Goal: Task Accomplishment & Management: Manage account settings

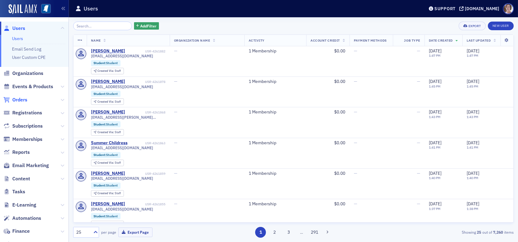
click at [22, 97] on span "Orders" at bounding box center [19, 99] width 15 height 7
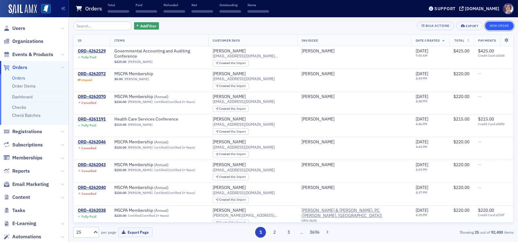
click at [498, 27] on button "New Order" at bounding box center [500, 26] width 29 height 9
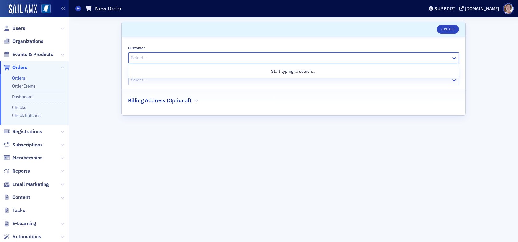
click at [354, 59] on div at bounding box center [291, 58] width 320 height 8
type input "scott smith"
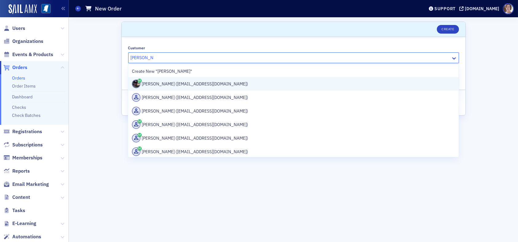
click at [211, 84] on div "Scott Smith (scottsmith5720@gmail.com)" at bounding box center [293, 83] width 323 height 9
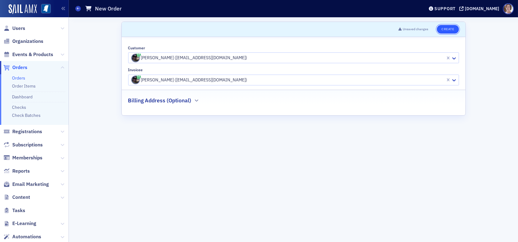
click at [444, 27] on button "Create" at bounding box center [448, 29] width 22 height 9
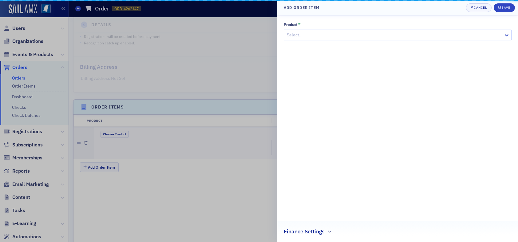
scroll to position [169, 0]
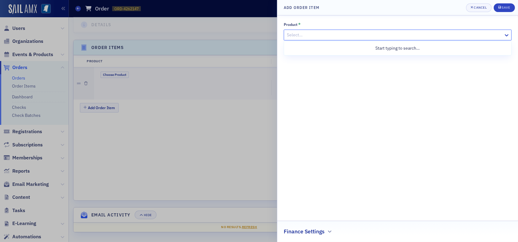
click at [306, 36] on div at bounding box center [394, 35] width 217 height 8
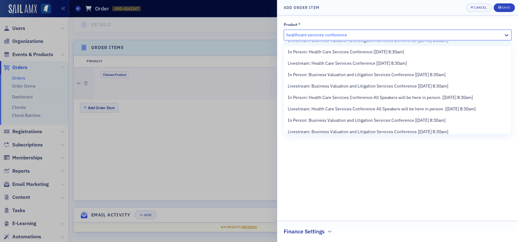
scroll to position [123, 0]
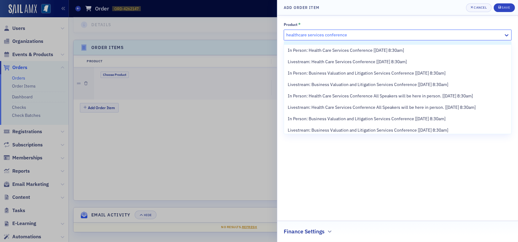
click at [298, 34] on input "healthcare services conference" at bounding box center [317, 35] width 62 height 6
type input "health care services conference"
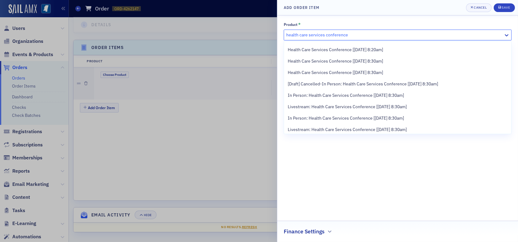
scroll to position [0, 0]
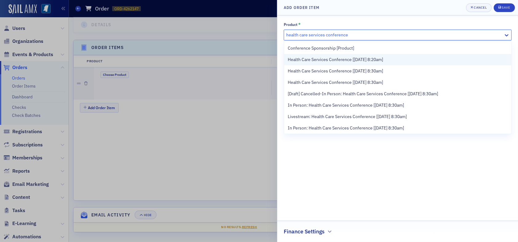
click at [370, 59] on span "Health Care Services Conference [9/18/2025 8:20am]" at bounding box center [335, 59] width 95 height 6
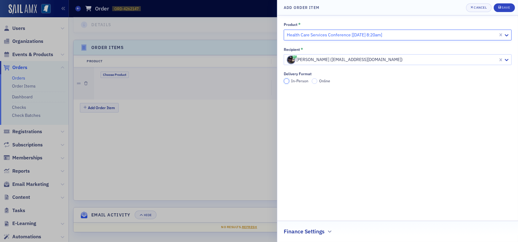
click at [287, 80] on input "In-Person" at bounding box center [287, 81] width 6 height 6
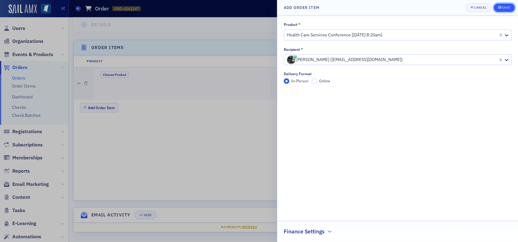
click at [509, 7] on div "Save" at bounding box center [506, 7] width 8 height 3
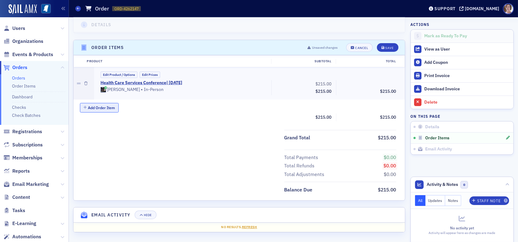
click at [103, 107] on button "Add Order Item" at bounding box center [99, 108] width 39 height 10
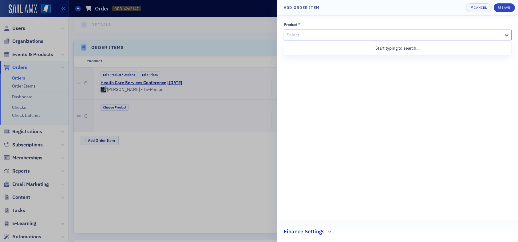
click at [307, 36] on div at bounding box center [394, 35] width 217 height 8
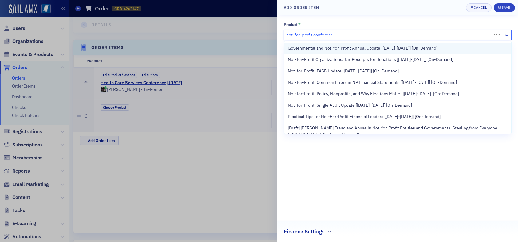
type input "not-for-profit conference"
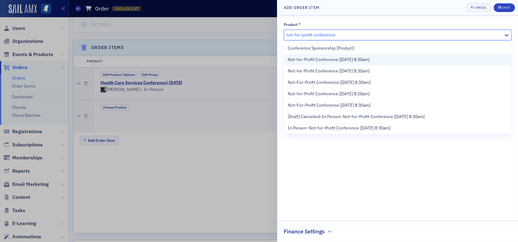
click at [352, 59] on span "Not-for-Profit Conference [[DATE] 8:30am]" at bounding box center [329, 59] width 82 height 6
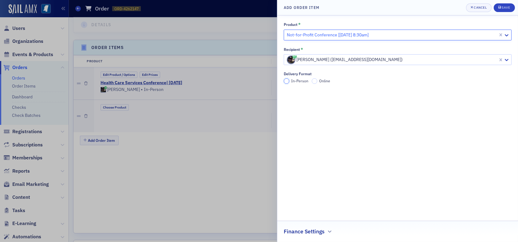
click at [288, 81] on input "In-Person" at bounding box center [287, 81] width 6 height 6
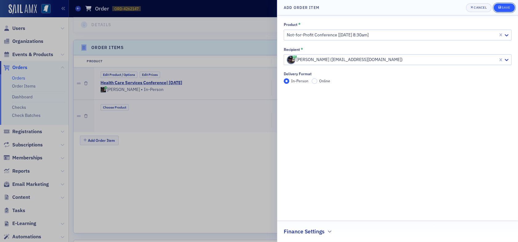
click at [503, 8] on div "Save" at bounding box center [506, 7] width 8 height 3
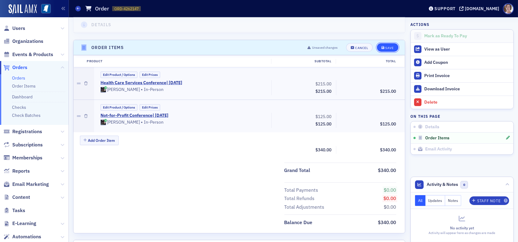
click at [386, 46] on div "Save" at bounding box center [390, 47] width 8 height 3
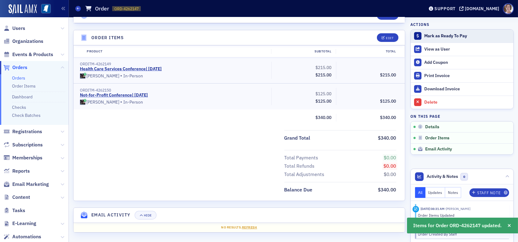
click at [434, 35] on div "Mark as Ready To Pay" at bounding box center [468, 36] width 86 height 6
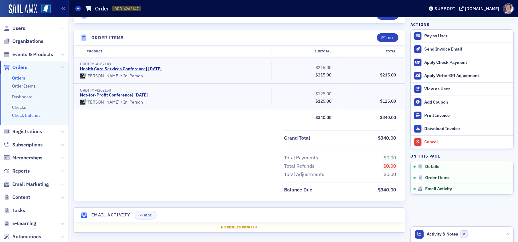
click at [25, 115] on link "Check Batches" at bounding box center [26, 115] width 29 height 6
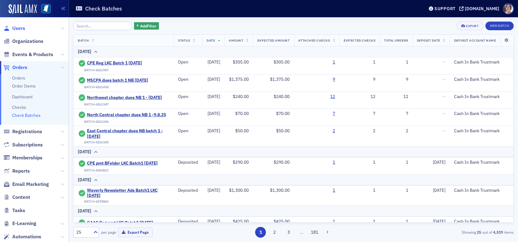
click at [18, 26] on span "Users" at bounding box center [18, 28] width 13 height 7
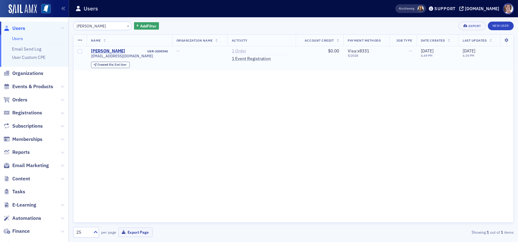
type input "beilfuss"
click at [242, 51] on link "1 Order" at bounding box center [239, 51] width 14 height 6
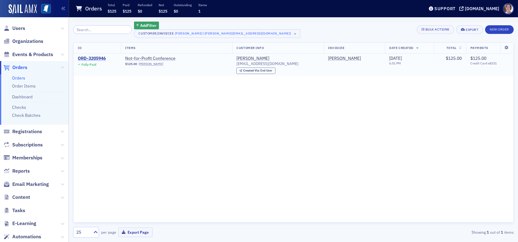
click at [88, 57] on div "ORD-3205946" at bounding box center [92, 59] width 28 height 6
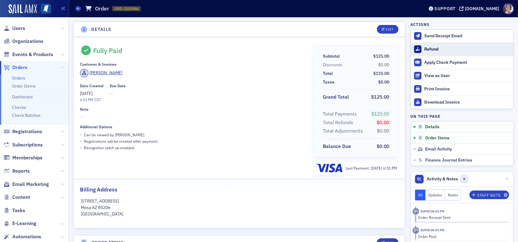
click at [426, 49] on div "Refund" at bounding box center [468, 49] width 86 height 6
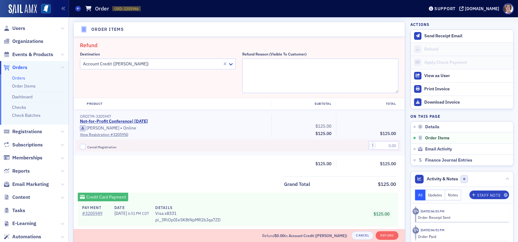
scroll to position [214, 0]
click at [205, 63] on div at bounding box center [151, 63] width 139 height 8
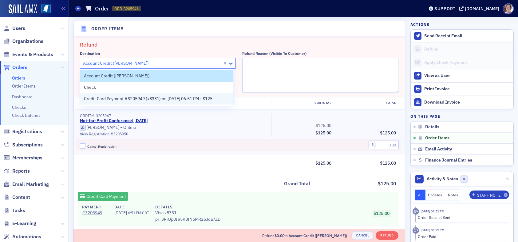
click at [157, 98] on span "Credit Card Payment #3205949 (x8331) on 7/7/2025 06:51 PM - $125" at bounding box center [148, 98] width 129 height 6
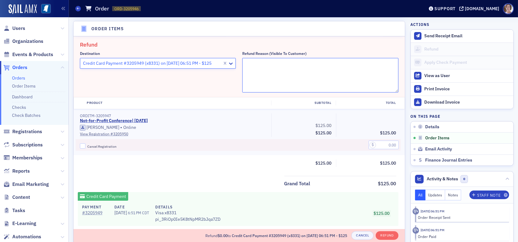
click at [281, 71] on textarea "Refund Reason (Visible to Customer)" at bounding box center [320, 75] width 156 height 34
type textarea "W"
type textarea "I"
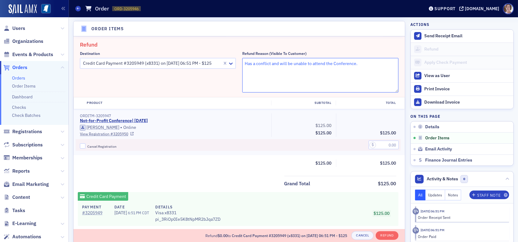
type textarea "Has a conflict and will be unable to attend the Conference."
click at [85, 146] on input "Cancel Registration" at bounding box center [83, 146] width 6 height 6
checkbox input "true"
click at [391, 143] on input "text" at bounding box center [384, 144] width 30 height 9
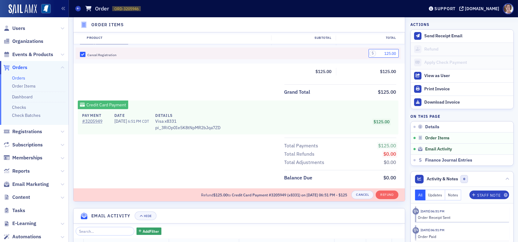
scroll to position [306, 0]
type input "125.00"
click at [383, 192] on button "Refund" at bounding box center [387, 193] width 22 height 9
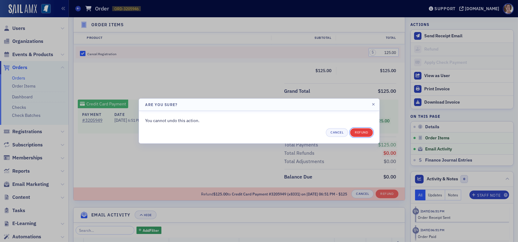
click at [361, 131] on button "Refund" at bounding box center [361, 132] width 22 height 9
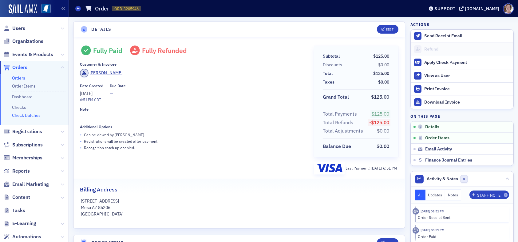
click at [30, 116] on link "Check Batches" at bounding box center [26, 115] width 29 height 6
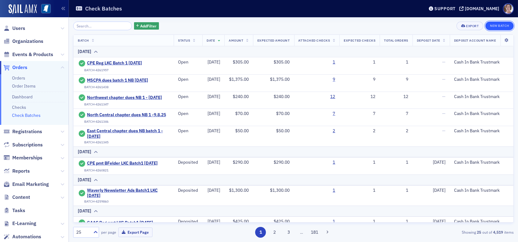
click at [497, 23] on button "New Batch" at bounding box center [500, 26] width 28 height 9
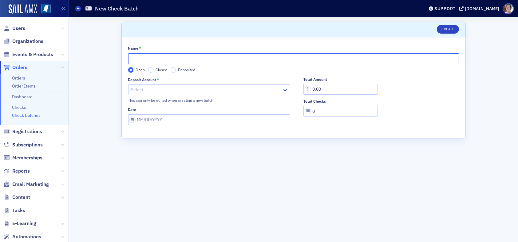
click at [169, 59] on input "Name *" at bounding box center [293, 58] width 331 height 11
type input "CPE Reg LKC Batch 1 09.09.25"
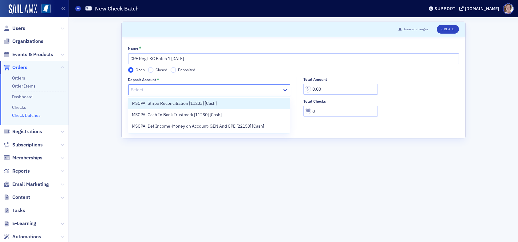
click at [150, 89] on div at bounding box center [206, 90] width 151 height 8
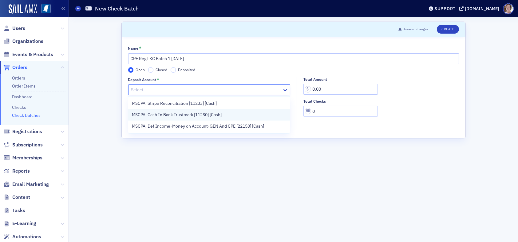
click at [166, 112] on span "MSCPA: Cash In Bank Trustmark [11230] [Cash]" at bounding box center [177, 114] width 90 height 6
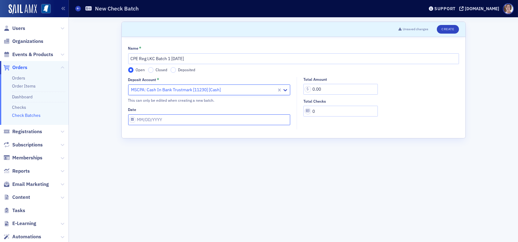
click at [167, 121] on input "Date" at bounding box center [209, 119] width 162 height 11
select select "8"
select select "2025"
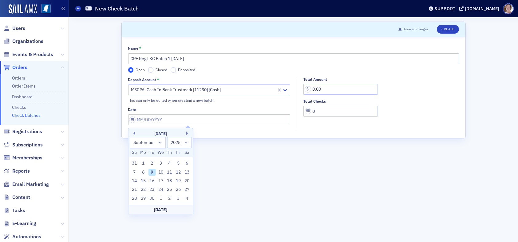
click at [151, 173] on div "9" at bounding box center [151, 171] width 7 height 7
type input "09/09/2025"
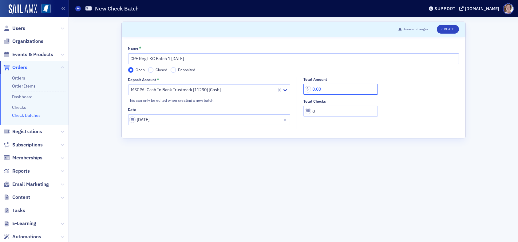
drag, startPoint x: 321, startPoint y: 89, endPoint x: 298, endPoint y: 90, distance: 23.8
click at [298, 90] on div "Total Amount 0.00 Total Checks 0" at bounding box center [379, 97] width 165 height 40
type input "340.00"
drag, startPoint x: 322, startPoint y: 111, endPoint x: 305, endPoint y: 115, distance: 17.6
click at [305, 115] on input "0" at bounding box center [341, 111] width 74 height 11
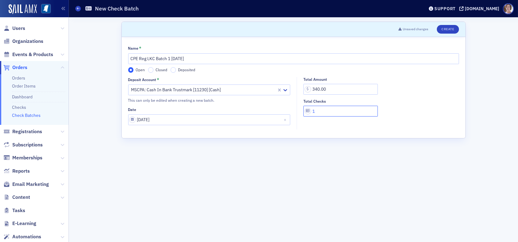
type input "1"
click at [169, 58] on input "CPE Reg LKC Batch 1 09.09.25" at bounding box center [293, 58] width 331 height 11
type input "CPE Reg LKC Batch1 09.09.25"
click at [452, 29] on button "Create" at bounding box center [448, 29] width 22 height 9
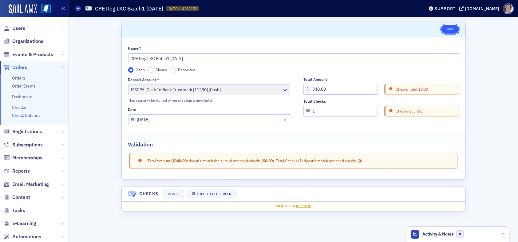
click at [453, 29] on button "Save" at bounding box center [451, 29] width 18 height 9
click at [21, 107] on link "Checks" at bounding box center [19, 107] width 14 height 6
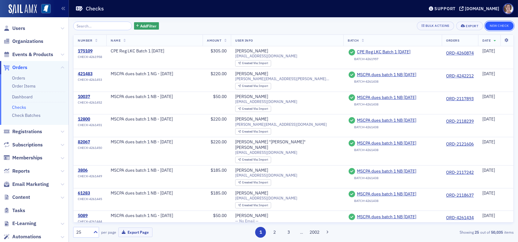
click at [498, 23] on button "New Check" at bounding box center [500, 26] width 29 height 9
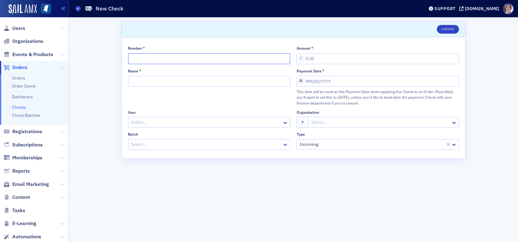
click at [150, 58] on input "Number *" at bounding box center [209, 58] width 162 height 11
type input "502005"
type input "340.00"
click at [245, 142] on div at bounding box center [206, 144] width 151 height 8
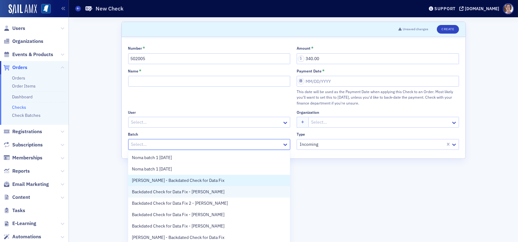
scroll to position [69, 0]
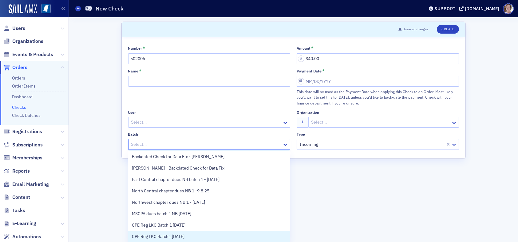
click at [179, 236] on span "CPE Reg LKC Batch1 09.09.25" at bounding box center [158, 236] width 53 height 6
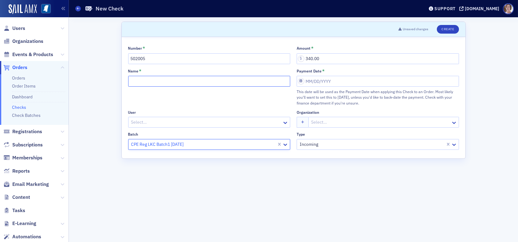
click at [162, 82] on input "Name *" at bounding box center [209, 81] width 162 height 11
type input "CPE Reg LKC Batch1 09.09.25"
select select "8"
select select "2025"
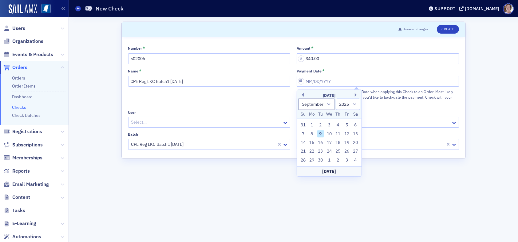
type input "09/09/2025"
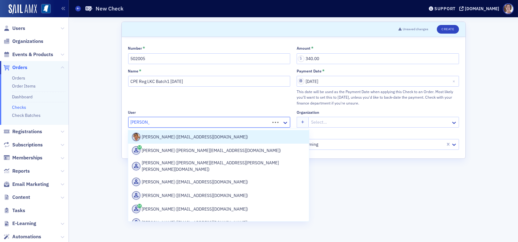
type input "scott smith"
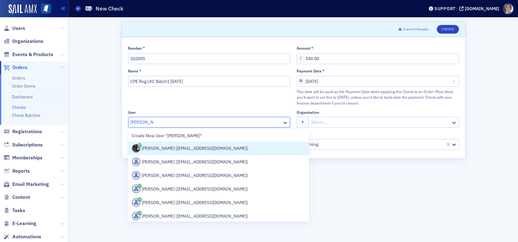
click at [176, 147] on div "Scott Smith (scottsmith5720@gmail.com)" at bounding box center [219, 148] width 174 height 9
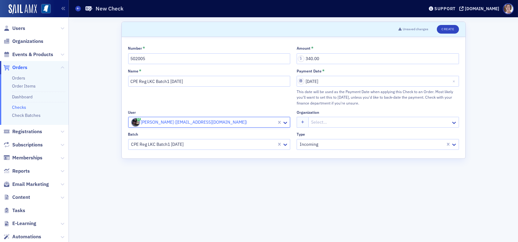
click at [328, 122] on div at bounding box center [381, 122] width 140 height 8
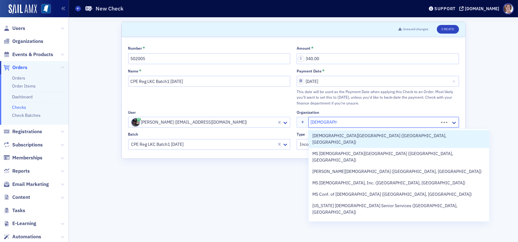
type input "Methodist chil"
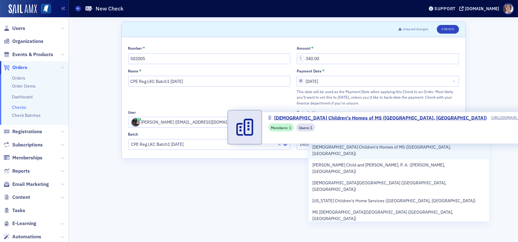
click at [361, 147] on span "Methodist Children's Homes of MS (Jackson, MS)" at bounding box center [400, 150] width 174 height 13
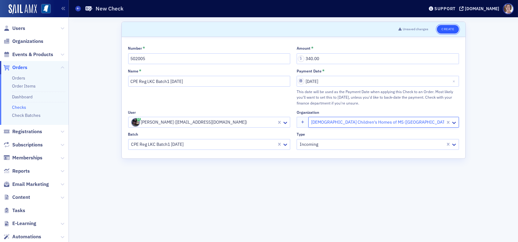
click at [447, 29] on button "Create" at bounding box center [448, 29] width 22 height 9
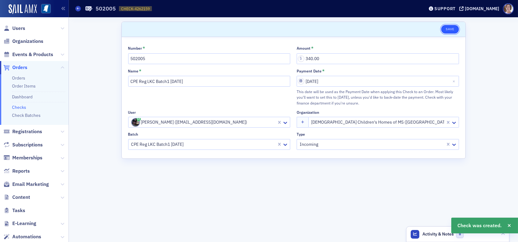
click at [453, 28] on button "Save" at bounding box center [451, 29] width 18 height 9
click at [20, 67] on span "Orders" at bounding box center [19, 67] width 15 height 7
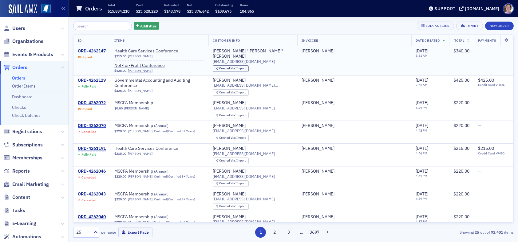
click at [95, 49] on div "ORD-4262147" at bounding box center [92, 51] width 28 height 6
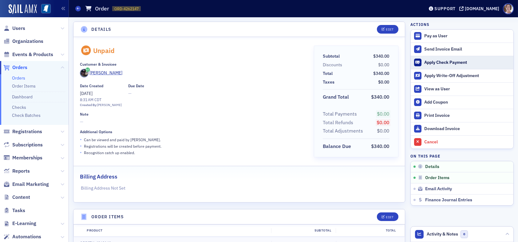
click at [434, 61] on div "Apply Check Payment" at bounding box center [468, 63] width 86 height 6
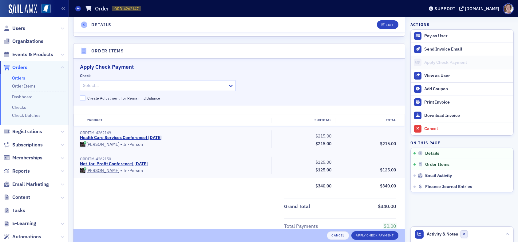
scroll to position [188, 0]
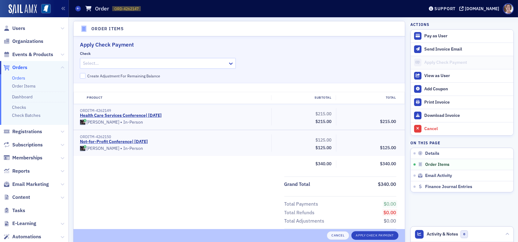
click at [141, 62] on div at bounding box center [154, 63] width 145 height 8
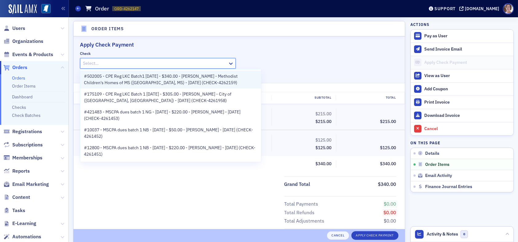
click at [144, 77] on span "#502005 - CPE Reg LKC Batch1 09.09.25 - $340.00 - Scott Smith - Methodist Child…" at bounding box center [171, 79] width 174 height 13
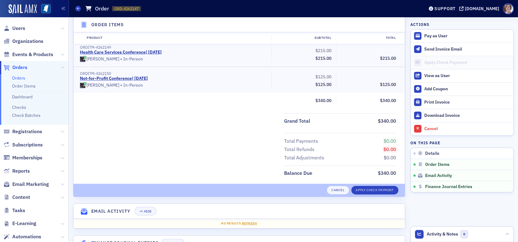
scroll to position [279, 0]
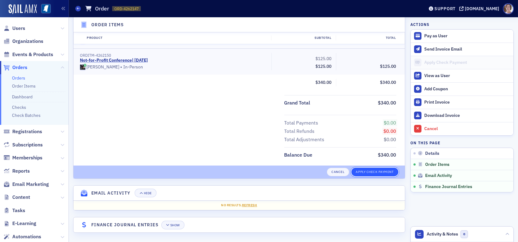
click at [373, 169] on button "Apply Check Payment" at bounding box center [375, 171] width 47 height 9
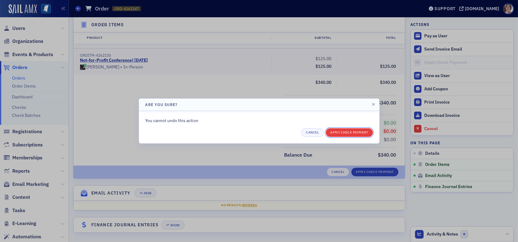
click at [357, 130] on button "Apply Check Payment" at bounding box center [349, 132] width 47 height 9
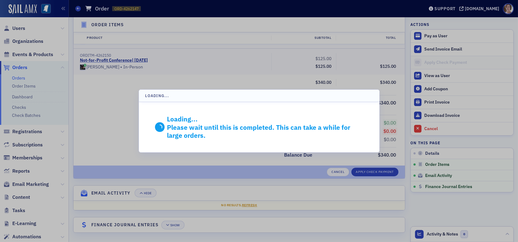
scroll to position [201, 0]
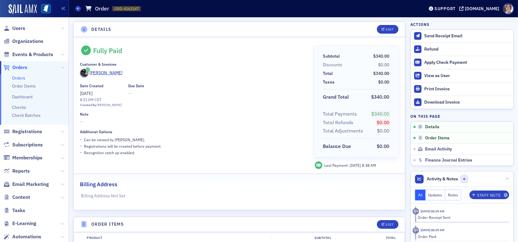
click at [22, 68] on span "Orders" at bounding box center [19, 67] width 15 height 7
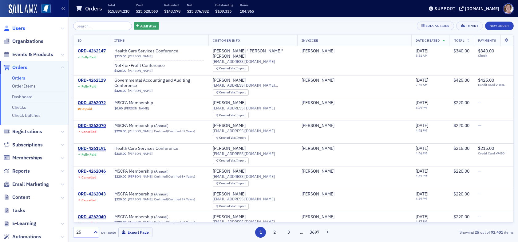
click at [20, 27] on span "Users" at bounding box center [18, 28] width 13 height 7
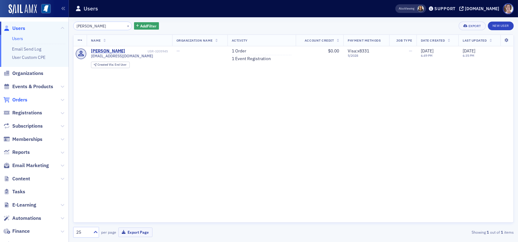
click at [26, 98] on span "Orders" at bounding box center [19, 99] width 15 height 7
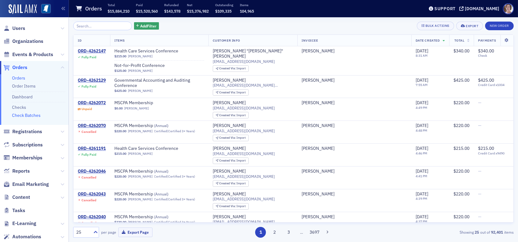
click at [36, 117] on link "Check Batches" at bounding box center [26, 115] width 29 height 6
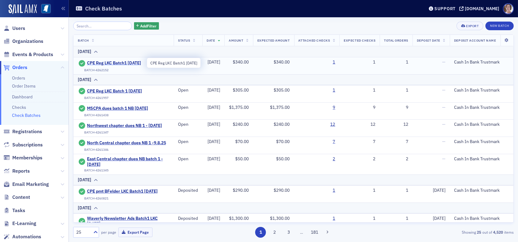
click at [132, 62] on span "CPE Reg LKC Batch1 09.09.25" at bounding box center [115, 63] width 56 height 6
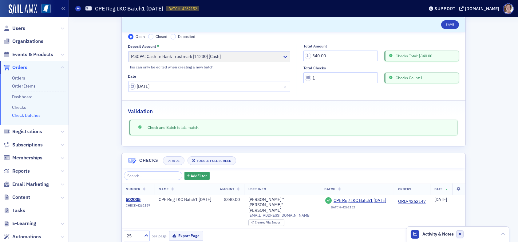
scroll to position [34, 0]
click at [184, 230] on button "Export Page" at bounding box center [186, 235] width 34 height 10
click at [33, 115] on link "Check Batches" at bounding box center [26, 115] width 29 height 6
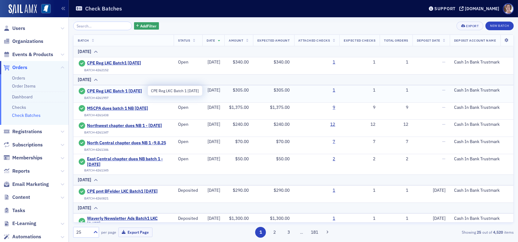
click at [119, 90] on span "CPE Reg LKC Batch 1 09.08.25" at bounding box center [115, 91] width 56 height 6
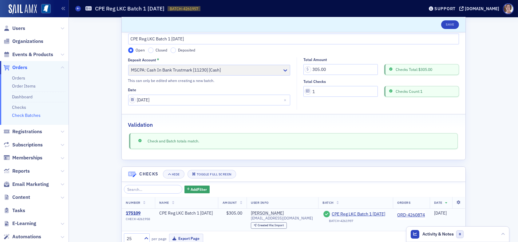
scroll to position [34, 0]
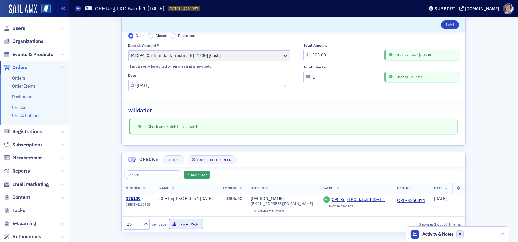
click at [193, 224] on button "Export Page" at bounding box center [186, 224] width 34 height 10
click at [32, 115] on link "Check Batches" at bounding box center [26, 115] width 29 height 6
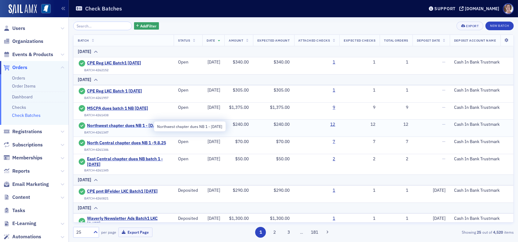
click at [132, 123] on span "Northwest chapter dues NB 1 - 9.8.25" at bounding box center [124, 126] width 75 height 6
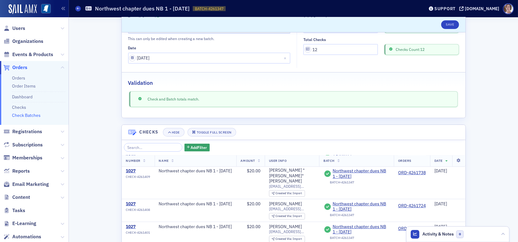
scroll to position [173, 0]
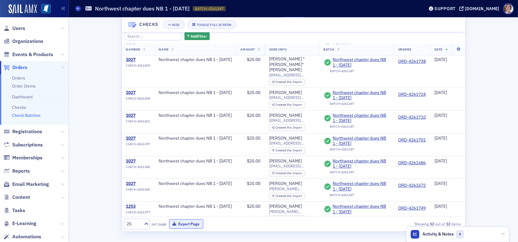
click at [188, 223] on button "Export Page" at bounding box center [186, 224] width 34 height 10
click at [29, 114] on link "Check Batches" at bounding box center [26, 115] width 29 height 6
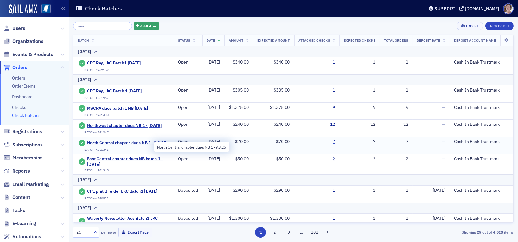
click at [139, 142] on span "North Central chapter dues NB 1 -9.8.25" at bounding box center [126, 143] width 79 height 6
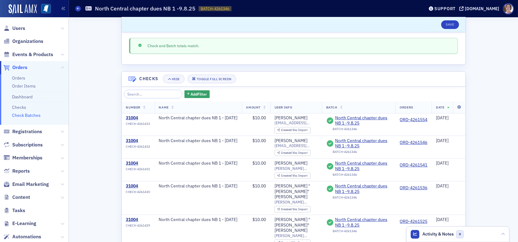
scroll to position [173, 0]
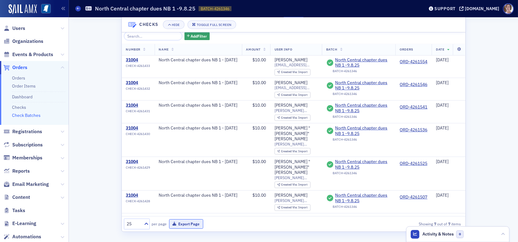
click at [194, 224] on button "Export Page" at bounding box center [186, 224] width 34 height 10
click at [28, 114] on link "Check Batches" at bounding box center [26, 115] width 29 height 6
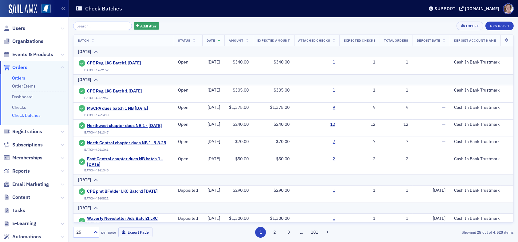
click at [21, 78] on link "Orders" at bounding box center [18, 78] width 13 height 6
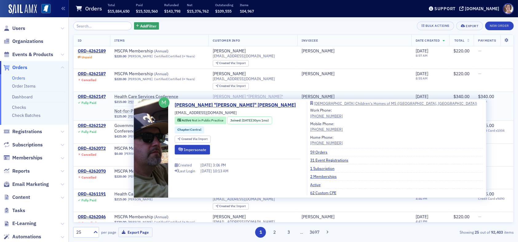
click at [255, 94] on div "[PERSON_NAME] "[PERSON_NAME]" [PERSON_NAME]" at bounding box center [253, 99] width 80 height 11
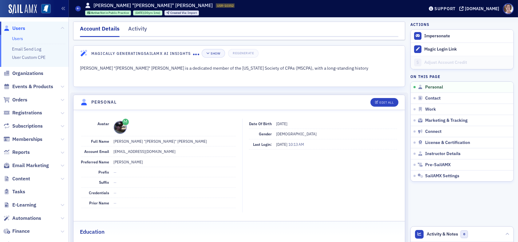
click at [20, 29] on span "Users" at bounding box center [18, 28] width 13 height 7
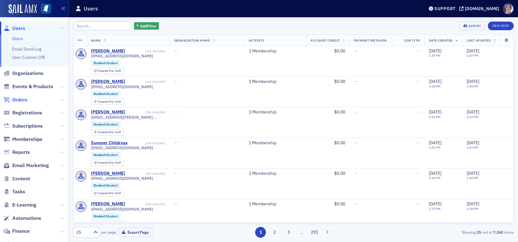
click at [22, 99] on span "Orders" at bounding box center [19, 99] width 15 height 7
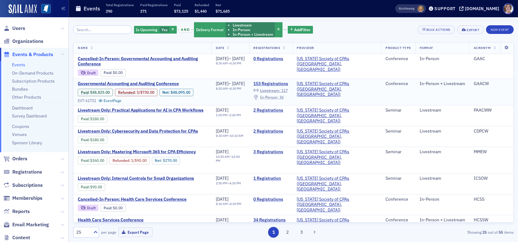
click at [279, 96] on span "In-Person :" at bounding box center [269, 96] width 18 height 5
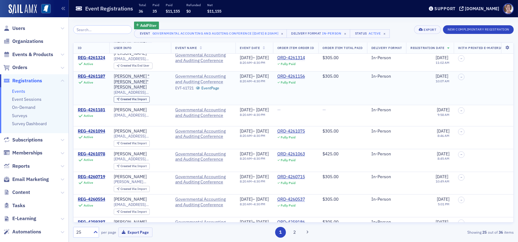
scroll to position [62, 0]
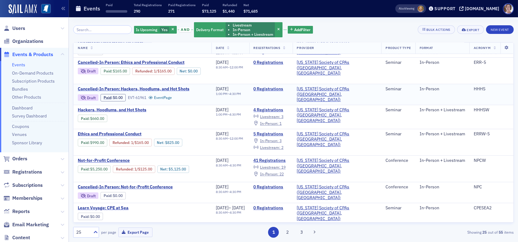
scroll to position [215, 0]
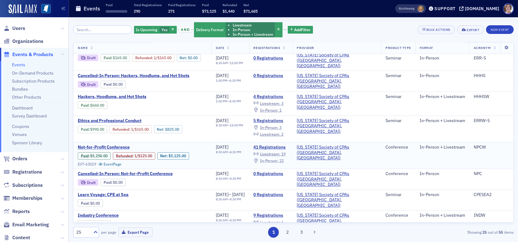
click at [279, 158] on span "In-Person :" at bounding box center [269, 160] width 18 height 5
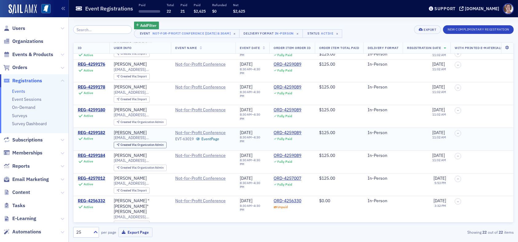
scroll to position [333, 0]
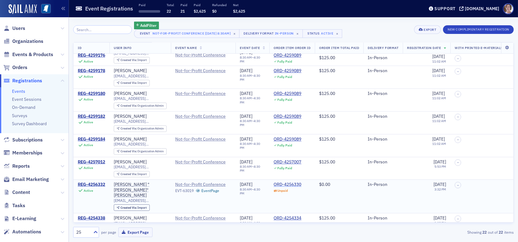
click at [294, 182] on div "ORD-4256330" at bounding box center [288, 185] width 28 height 6
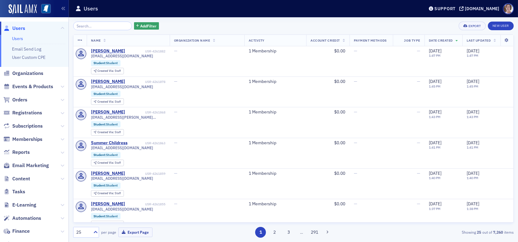
click at [108, 27] on input "search" at bounding box center [102, 26] width 59 height 9
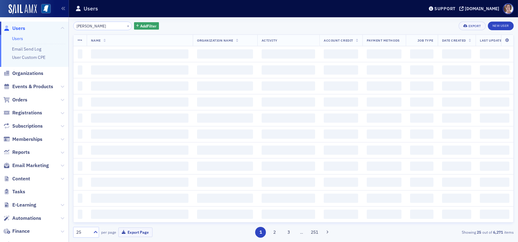
type input "[PERSON_NAME]"
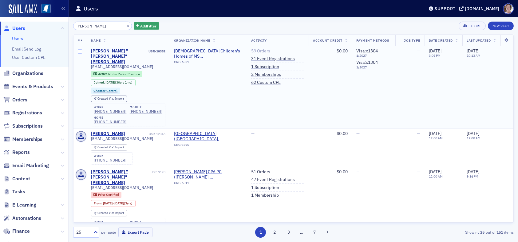
click at [254, 51] on link "59 Orders" at bounding box center [260, 51] width 19 height 6
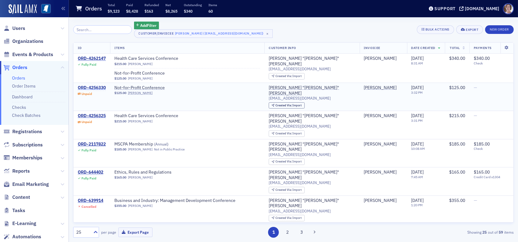
click at [93, 87] on div "ORD-4256330" at bounding box center [92, 88] width 28 height 6
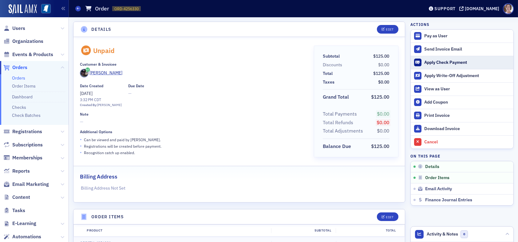
click at [445, 62] on div "Apply Check Payment" at bounding box center [468, 63] width 86 height 6
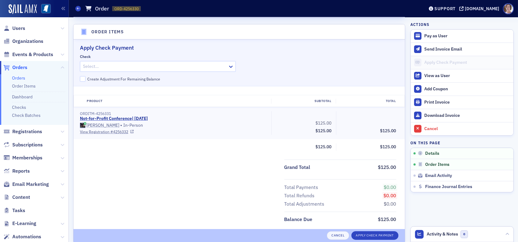
scroll to position [188, 0]
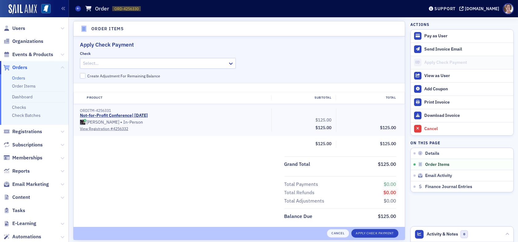
click at [211, 60] on div at bounding box center [154, 63] width 145 height 8
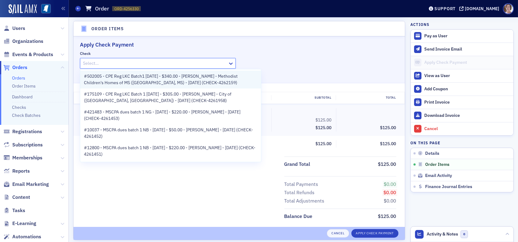
click at [204, 78] on span "#502005 - CPE Reg LKC Batch1 [DATE] - $340.00 - [PERSON_NAME] - Methodist Child…" at bounding box center [171, 79] width 174 height 13
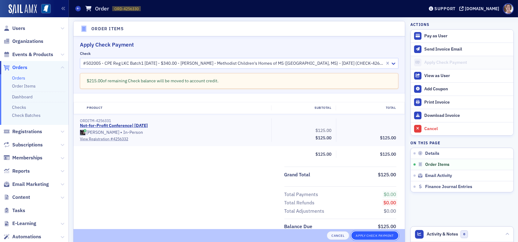
click at [375, 235] on button "Apply Check Payment" at bounding box center [375, 235] width 47 height 9
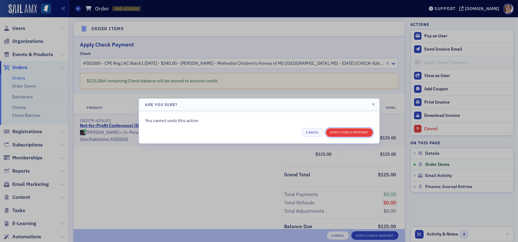
click at [356, 131] on button "Apply Check Payment" at bounding box center [349, 132] width 47 height 9
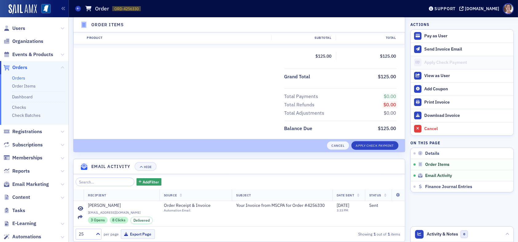
scroll to position [311, 0]
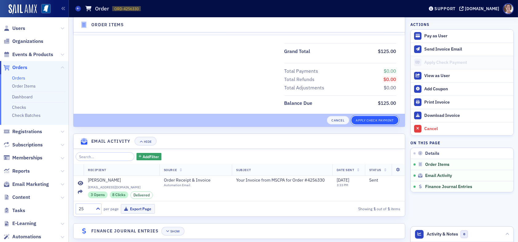
click at [369, 120] on button "Apply Check Payment" at bounding box center [375, 120] width 47 height 9
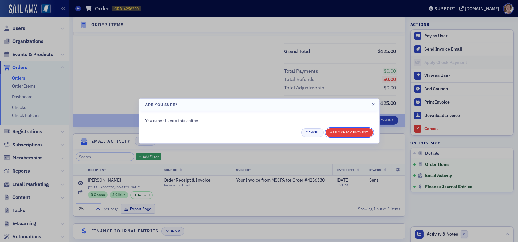
click at [349, 133] on button "Apply Check Payment" at bounding box center [349, 132] width 47 height 9
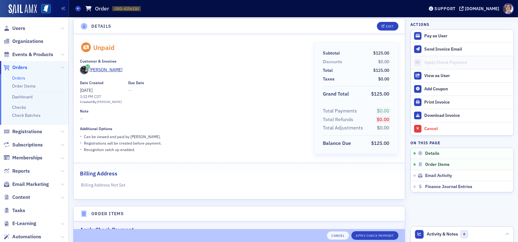
scroll to position [0, 0]
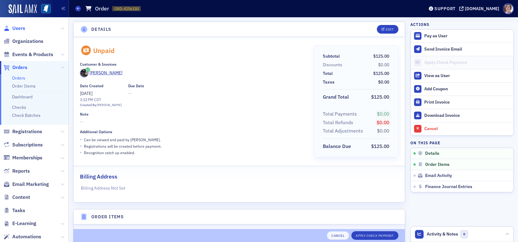
click at [22, 27] on span "Users" at bounding box center [18, 28] width 13 height 7
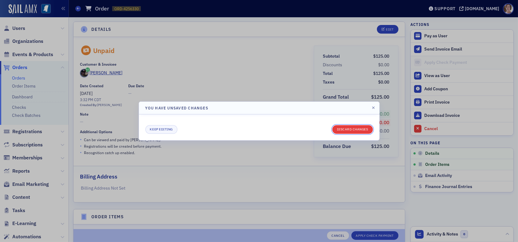
click at [364, 128] on button "Discard changes" at bounding box center [353, 129] width 41 height 9
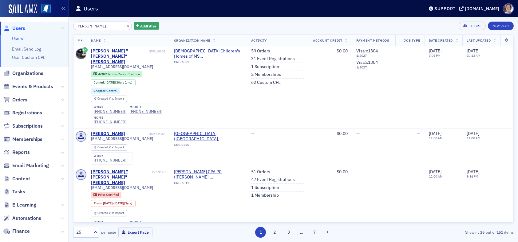
drag, startPoint x: 103, startPoint y: 24, endPoint x: 41, endPoint y: 22, distance: 61.9
click at [41, 22] on div "Users Users Email Send Log User Custom CPE Organizations Events & Products Orde…" at bounding box center [259, 121] width 518 height 242
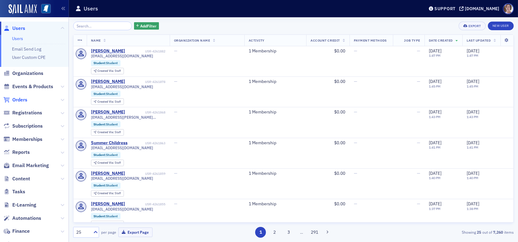
click at [26, 99] on span "Orders" at bounding box center [19, 99] width 15 height 7
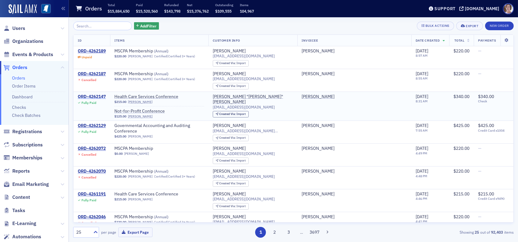
click at [99, 97] on div "ORD-4262147" at bounding box center [92, 97] width 28 height 6
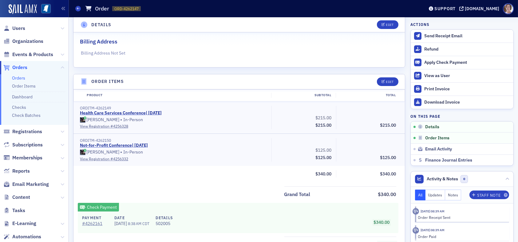
scroll to position [140, 0]
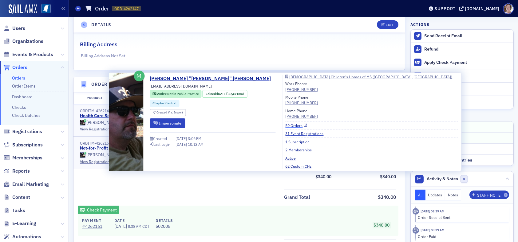
click at [286, 126] on link "59 Orders" at bounding box center [297, 125] width 22 height 6
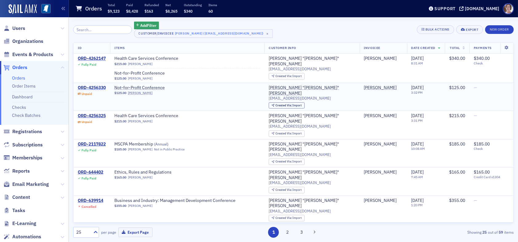
click at [92, 87] on div "ORD-4256330" at bounding box center [92, 88] width 28 height 6
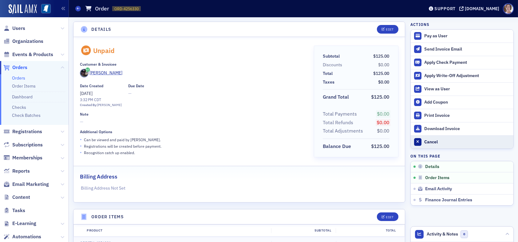
click at [426, 141] on div "Cancel" at bounding box center [468, 142] width 86 height 6
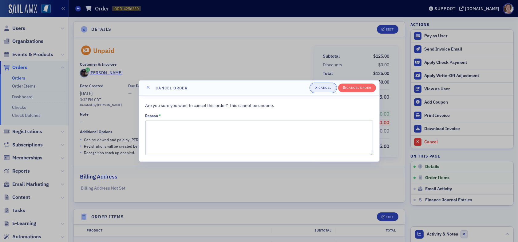
click at [327, 88] on div "Cancel" at bounding box center [325, 87] width 13 height 3
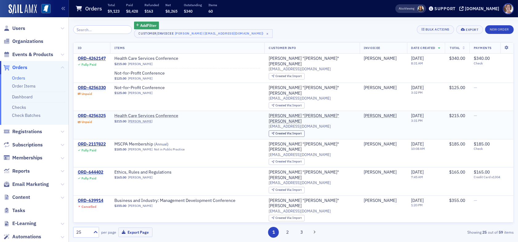
click at [99, 113] on div "ORD-4256325" at bounding box center [92, 116] width 28 height 6
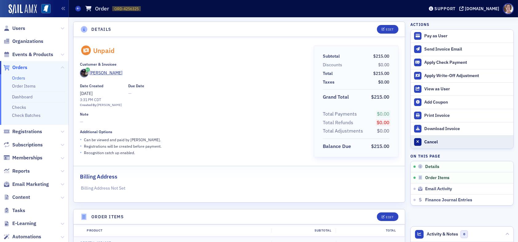
click at [425, 140] on div "Cancel" at bounding box center [468, 142] width 86 height 6
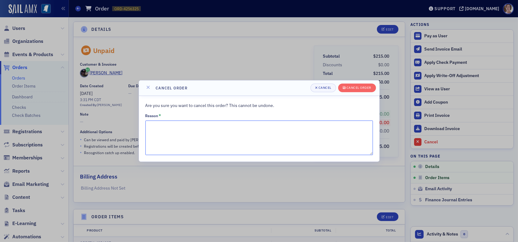
click at [253, 138] on textarea "Reason *" at bounding box center [260, 137] width 228 height 34
type textarea "W"
type textarea "I"
type textarea "D"
type textarea "W"
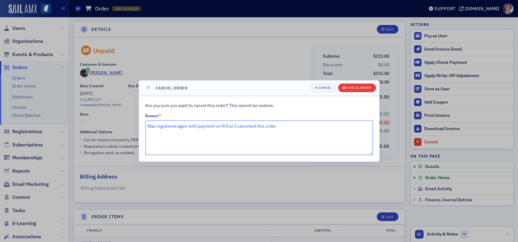
type textarea "Was registered again with payment on 9/9 so I cancelled this order."
click at [354, 88] on div "Cancel order" at bounding box center [359, 87] width 25 height 3
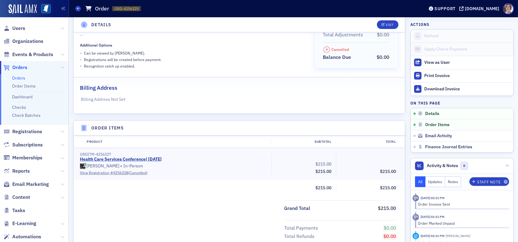
scroll to position [62, 0]
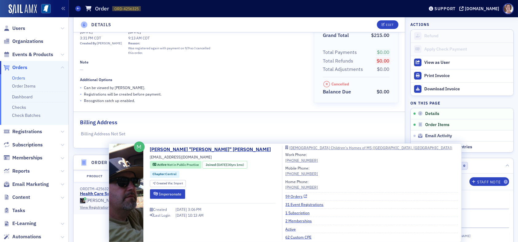
click at [286, 196] on link "59 Orders" at bounding box center [297, 196] width 22 height 6
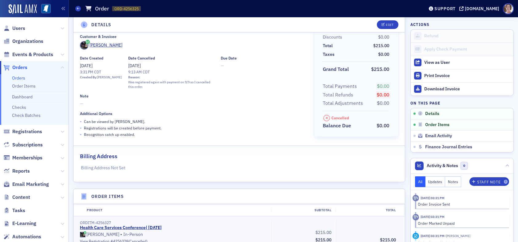
scroll to position [0, 0]
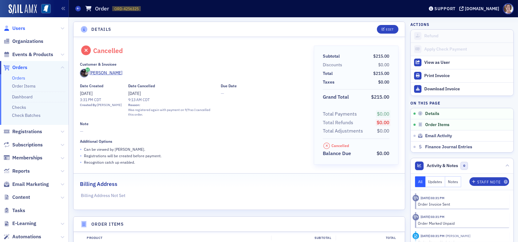
click at [18, 29] on span "Users" at bounding box center [18, 28] width 13 height 7
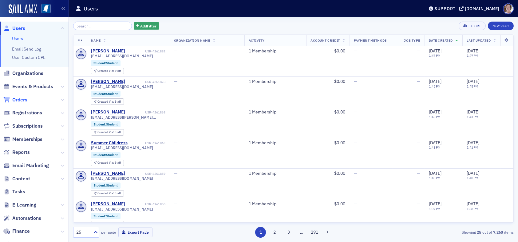
click at [26, 100] on span "Orders" at bounding box center [19, 99] width 15 height 7
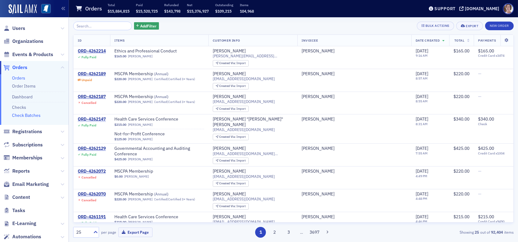
click at [33, 115] on link "Check Batches" at bounding box center [26, 115] width 29 height 6
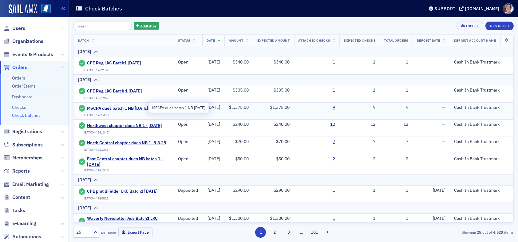
click at [137, 107] on span "MSCPA dues batch 1 NB 9.8.25" at bounding box center [117, 109] width 61 height 6
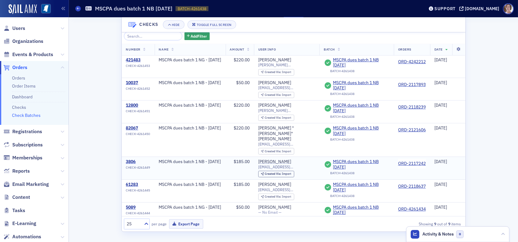
scroll to position [42, 0]
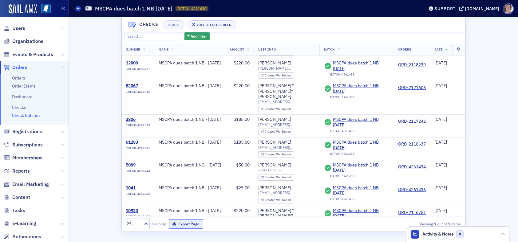
click at [190, 222] on button "Export Page" at bounding box center [186, 224] width 34 height 10
click at [24, 28] on span "Users" at bounding box center [18, 28] width 13 height 7
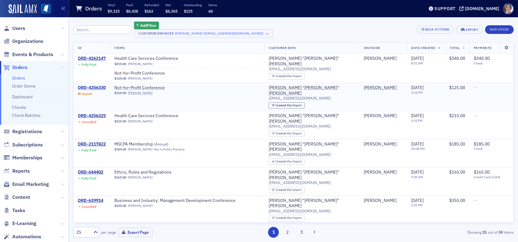
click at [98, 86] on div "ORD-4256330" at bounding box center [92, 88] width 28 height 6
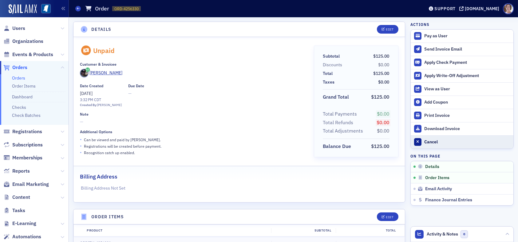
click at [428, 141] on div "Cancel" at bounding box center [468, 142] width 86 height 6
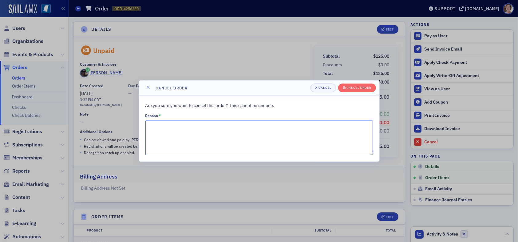
click at [269, 136] on textarea "Reason *" at bounding box center [260, 137] width 228 height 34
type textarea "Was registered again with payment on 9/9 so I cancelled this order."
click at [362, 89] on div "Cancel order" at bounding box center [359, 87] width 25 height 3
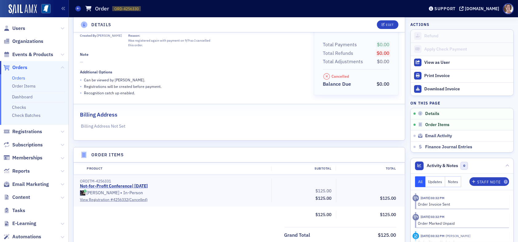
scroll to position [62, 0]
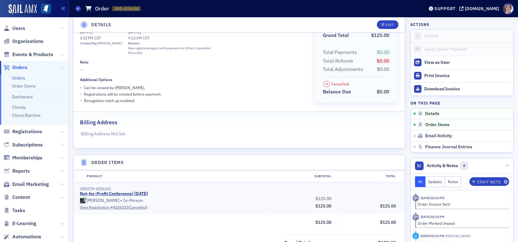
click at [19, 67] on span "Orders" at bounding box center [19, 67] width 15 height 7
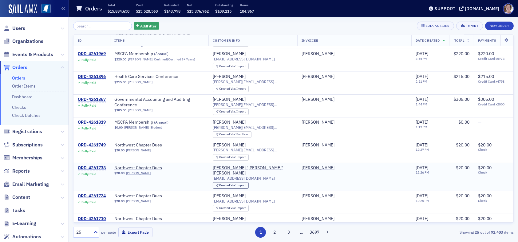
scroll to position [272, 0]
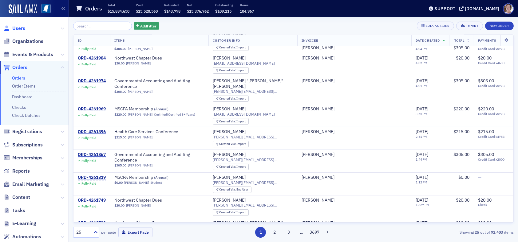
drag, startPoint x: 16, startPoint y: 27, endPoint x: 25, endPoint y: 27, distance: 8.3
click at [17, 27] on span "Users" at bounding box center [18, 28] width 13 height 7
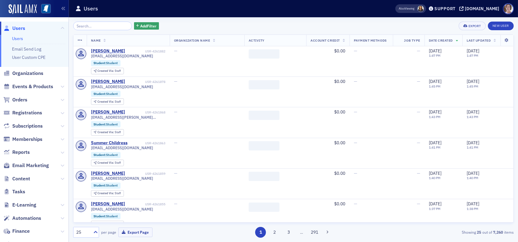
click at [101, 25] on input "search" at bounding box center [102, 26] width 59 height 9
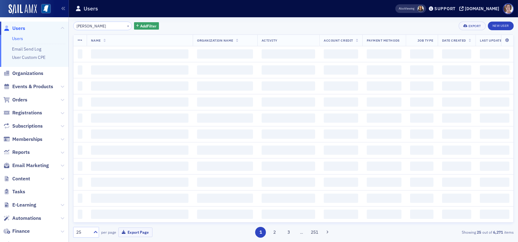
type input "scott smith"
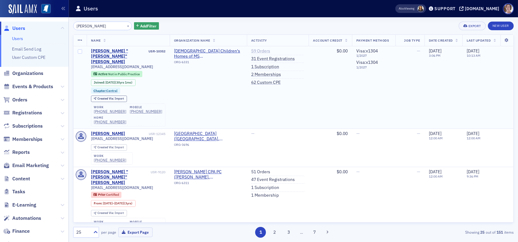
click at [258, 49] on link "59 Orders" at bounding box center [260, 51] width 19 height 6
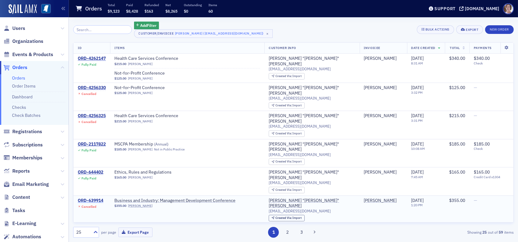
click at [96, 198] on div "ORD-639914" at bounding box center [91, 201] width 26 height 6
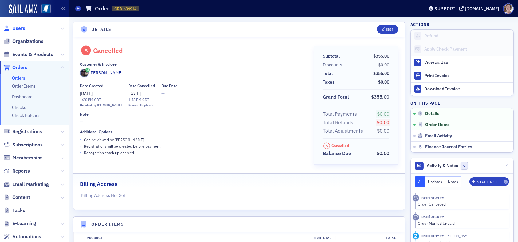
click at [18, 29] on span "Users" at bounding box center [18, 28] width 13 height 7
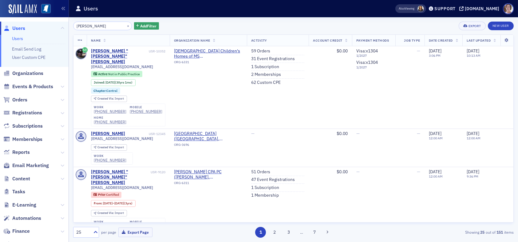
drag, startPoint x: 102, startPoint y: 26, endPoint x: 37, endPoint y: 24, distance: 64.7
click at [37, 24] on div "Users Users Email Send Log User Custom CPE Organizations Events & Products Orde…" at bounding box center [259, 121] width 518 height 242
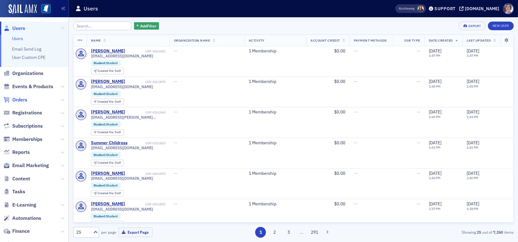
click at [18, 97] on span "Orders" at bounding box center [19, 99] width 15 height 7
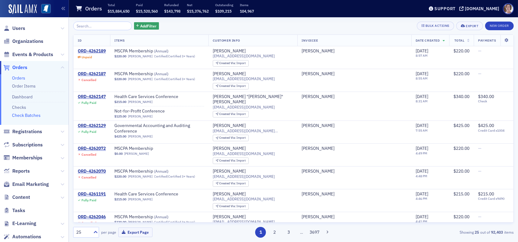
click at [28, 115] on link "Check Batches" at bounding box center [26, 115] width 29 height 6
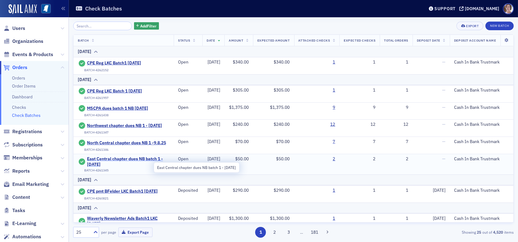
click at [132, 164] on span "East Central chapter dues NB batch 1 - 9.8.25" at bounding box center [128, 161] width 82 height 11
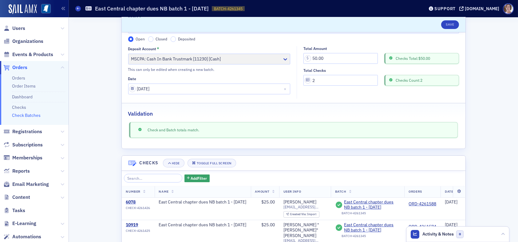
scroll to position [62, 0]
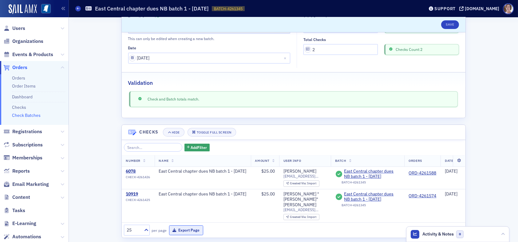
click at [183, 225] on button "Export Page" at bounding box center [186, 230] width 34 height 10
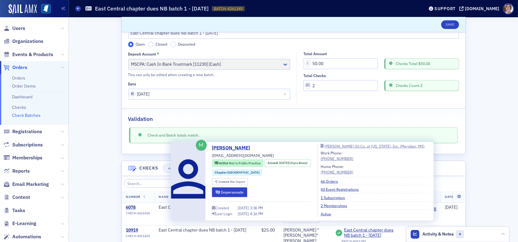
scroll to position [0, 0]
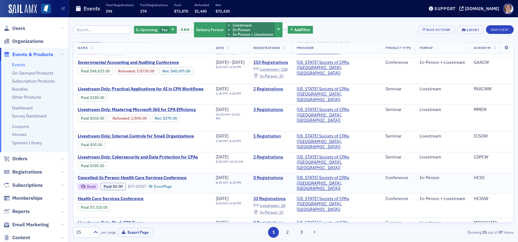
scroll to position [62, 0]
